Goal: Communication & Community: Answer question/provide support

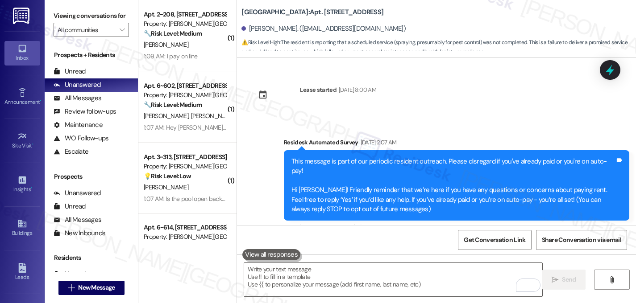
scroll to position [2257, 0]
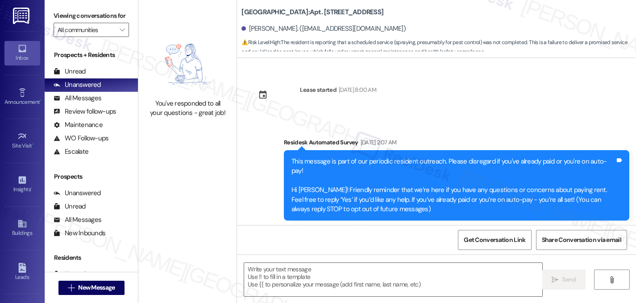
scroll to position [2257, 0]
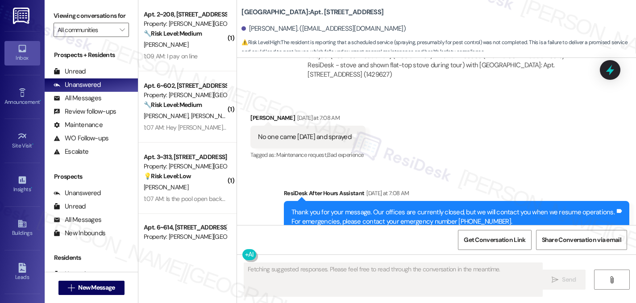
click at [402, 104] on div "Received via SMS Amber Cook Yesterday at 7:08 AM No one came today and sprayed …" at bounding box center [436, 130] width 399 height 75
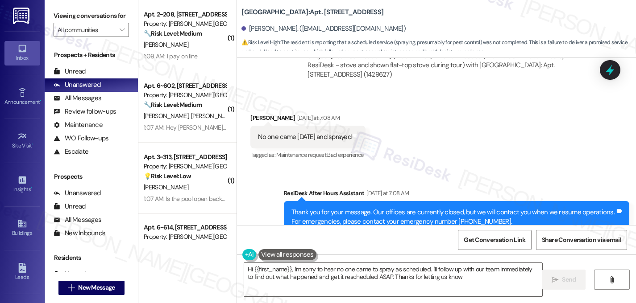
type textarea "Hi {{first_name}}, I'm sorry to hear no one came to spray as scheduled. I'll fo…"
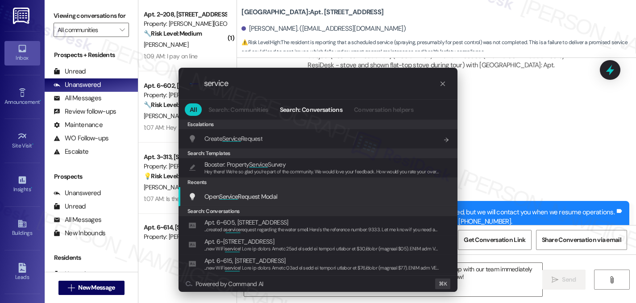
type input "service"
click at [232, 194] on span "Service" at bounding box center [228, 197] width 19 height 8
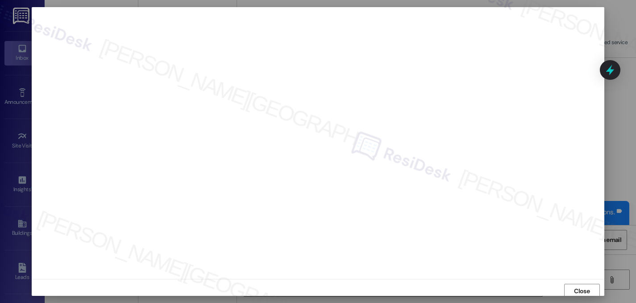
scroll to position [0, 0]
click at [577, 288] on span "Close" at bounding box center [582, 292] width 16 height 9
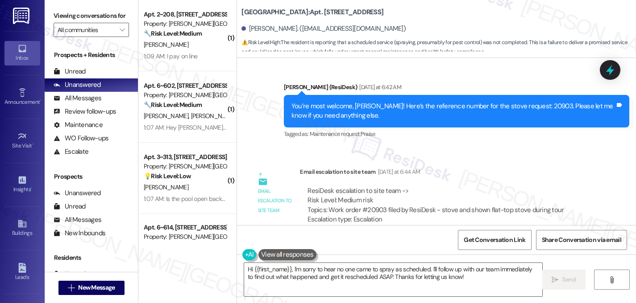
scroll to position [2083, 0]
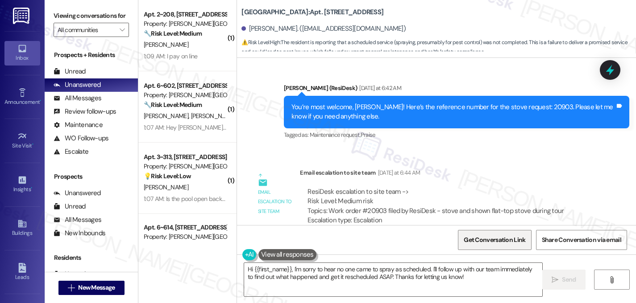
click at [494, 244] on span "Get Conversation Link" at bounding box center [494, 240] width 62 height 9
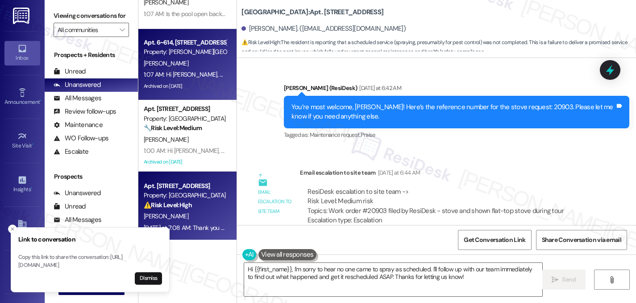
scroll to position [188, 0]
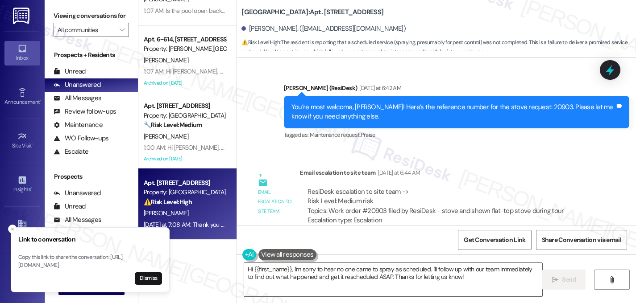
click at [182, 193] on div "Property: Hackberry Ranch" at bounding box center [185, 192] width 83 height 9
click at [101, 37] on input "All communities" at bounding box center [86, 30] width 57 height 14
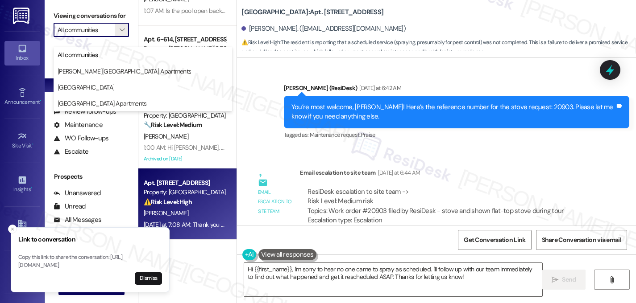
click at [403, 24] on div "Amber Cook. (coolamber89@aol.com)" at bounding box center [438, 29] width 394 height 18
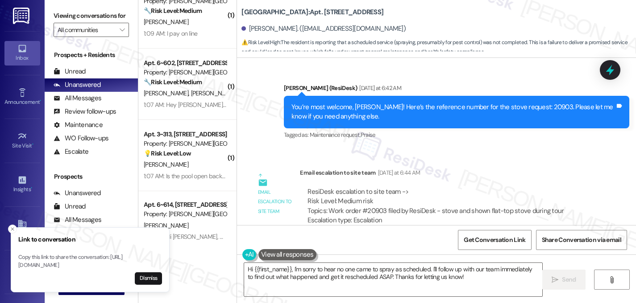
scroll to position [8, 0]
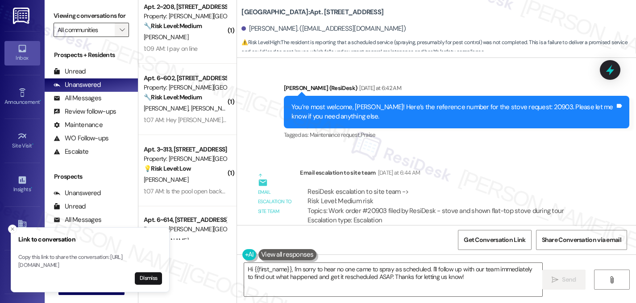
click at [115, 37] on button "" at bounding box center [122, 30] width 14 height 14
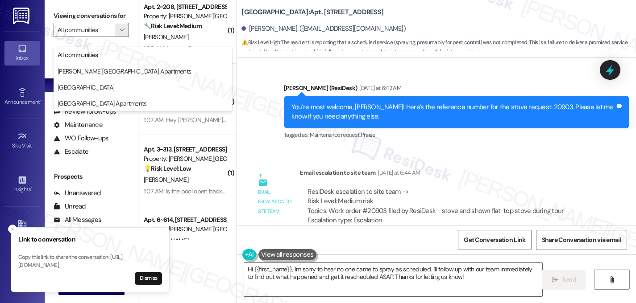
click at [425, 27] on div "Amber Cook. (coolamber89@aol.com)" at bounding box center [438, 29] width 394 height 18
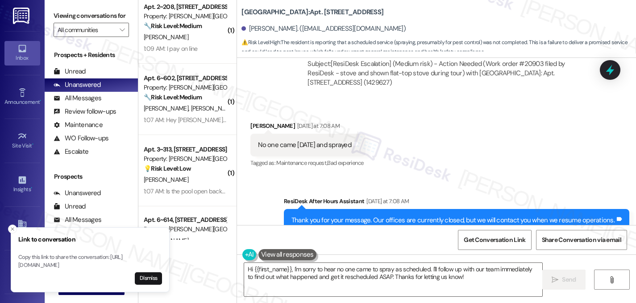
scroll to position [2257, 0]
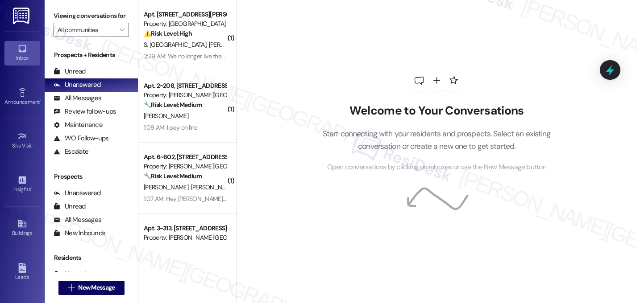
click at [517, 16] on div "Welcome to Your Conversations Start connecting with your residents and prospect…" at bounding box center [436, 121] width 268 height 243
click at [371, 243] on div "Welcome to Your Conversations Start connecting with your residents and prospect…" at bounding box center [435, 151] width 399 height 303
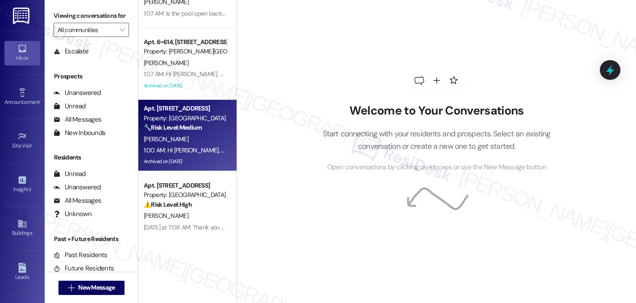
scroll to position [260, 0]
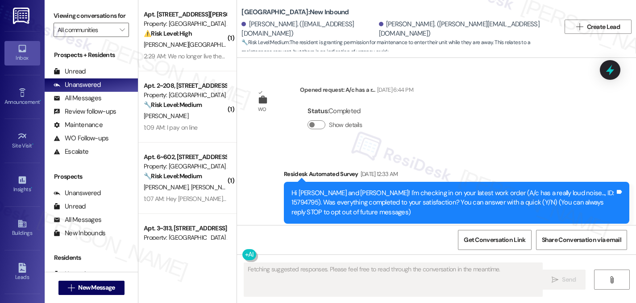
scroll to position [8194, 0]
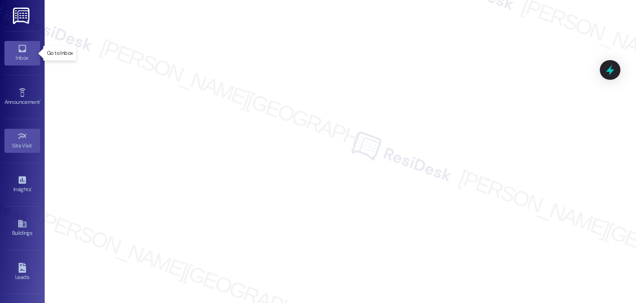
click at [18, 52] on icon at bounding box center [22, 49] width 8 height 8
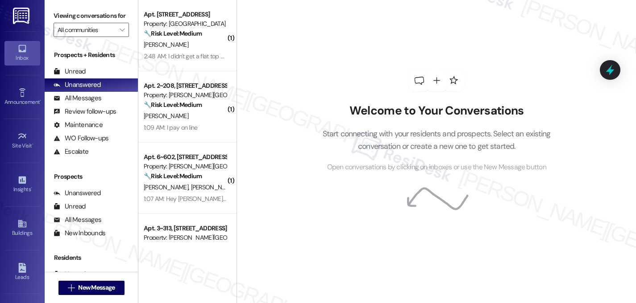
click at [476, 20] on div "Welcome to Your Conversations Start connecting with your residents and prospect…" at bounding box center [436, 121] width 268 height 243
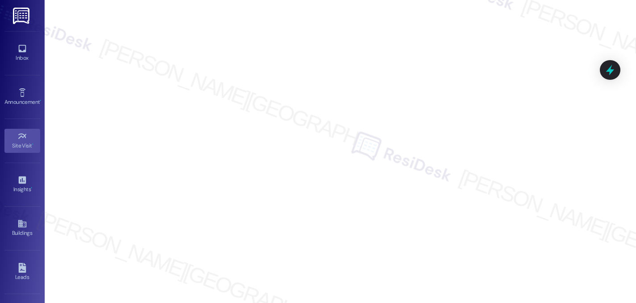
click at [27, 18] on img at bounding box center [22, 16] width 18 height 17
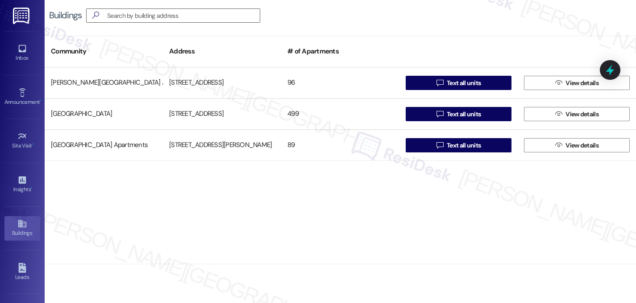
click at [22, 25] on link at bounding box center [22, 15] width 29 height 31
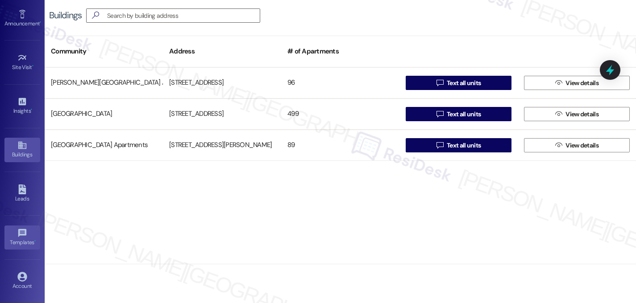
scroll to position [122, 0]
click at [20, 236] on icon at bounding box center [22, 233] width 10 height 10
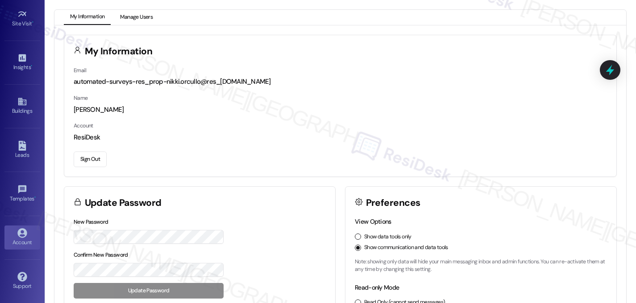
click at [136, 17] on button "Manage Users" at bounding box center [136, 17] width 45 height 15
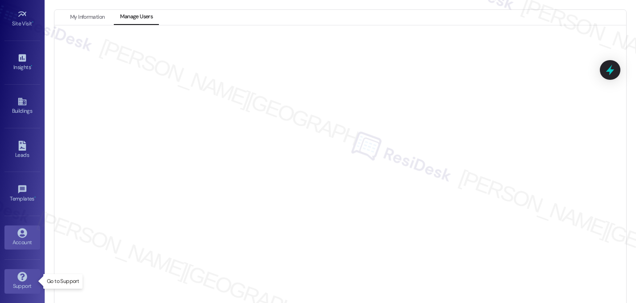
click at [23, 280] on icon at bounding box center [21, 277] width 9 height 9
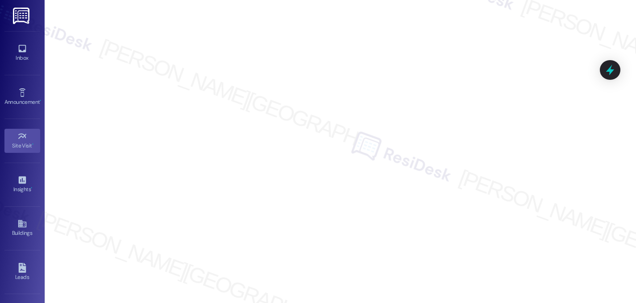
scroll to position [122, 0]
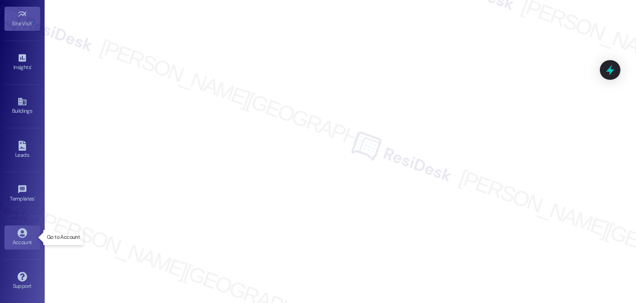
click at [17, 242] on div "Account" at bounding box center [22, 242] width 45 height 9
